Goal: Task Accomplishment & Management: Manage account settings

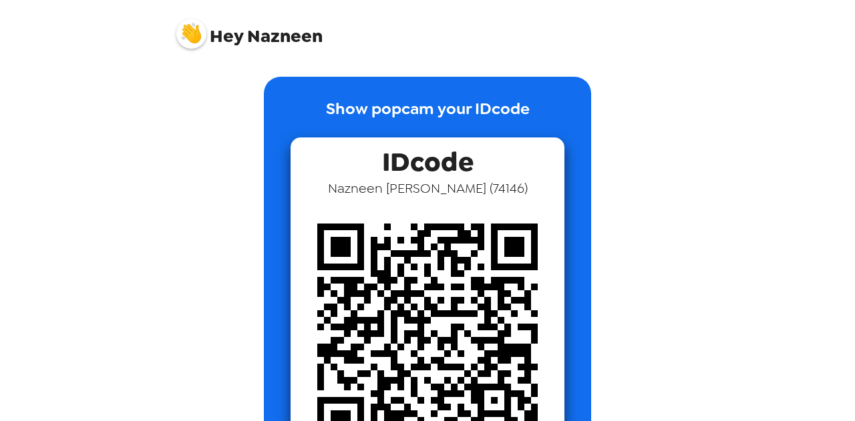
click at [425, 310] on img at bounding box center [427, 334] width 274 height 274
click at [407, 105] on p "Show popcam your IDcode" at bounding box center [428, 117] width 204 height 41
click at [231, 22] on span "Hey [PERSON_NAME]" at bounding box center [249, 28] width 146 height 33
click at [235, 41] on span "Hey" at bounding box center [226, 36] width 33 height 24
click at [751, 17] on div "Hey Nazneen Show popcam your IDcode IDcode [PERSON_NAME] ( 74146 )" at bounding box center [427, 210] width 855 height 421
